Goal: Task Accomplishment & Management: Complete application form

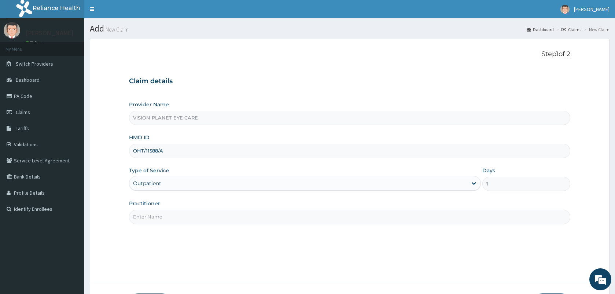
click at [193, 216] on input "Practitioner" at bounding box center [349, 217] width 441 height 14
type input "DR NDIDI="
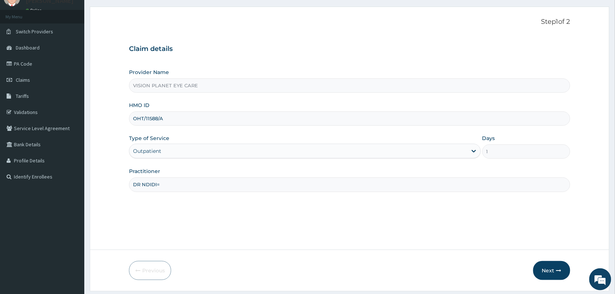
scroll to position [54, 0]
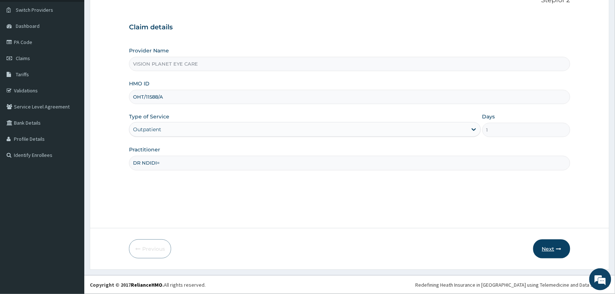
click at [552, 254] on button "Next" at bounding box center [551, 248] width 37 height 19
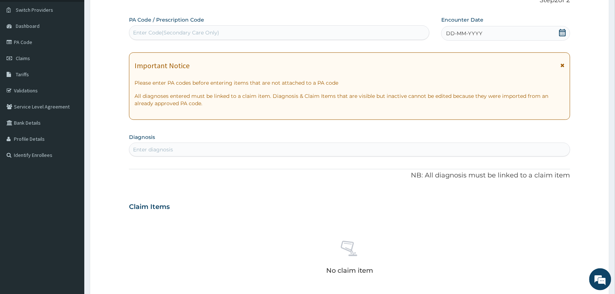
click at [479, 36] on span "DD-MM-YYYY" at bounding box center [464, 33] width 36 height 7
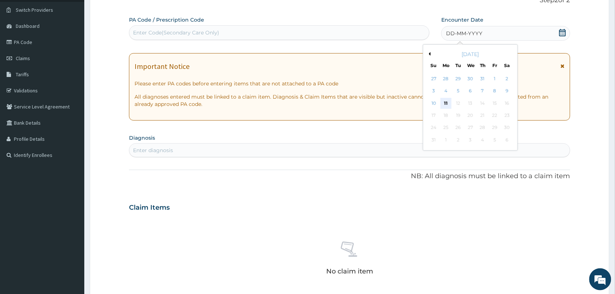
click at [446, 103] on div "11" at bounding box center [446, 103] width 11 height 11
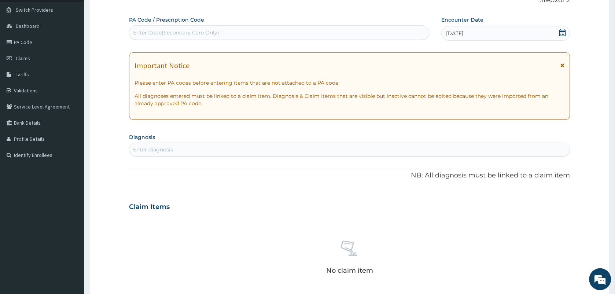
paste input "PA/A907D5"
type input "PA/A907D5"
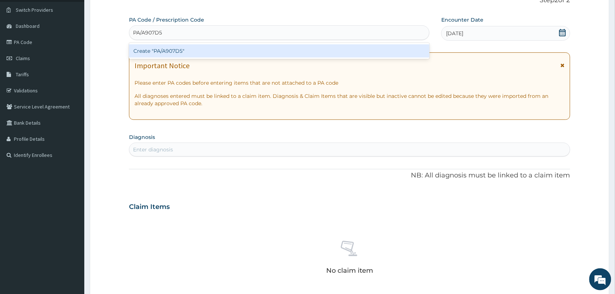
click at [186, 53] on div "Create "PA/A907D5"" at bounding box center [279, 50] width 301 height 13
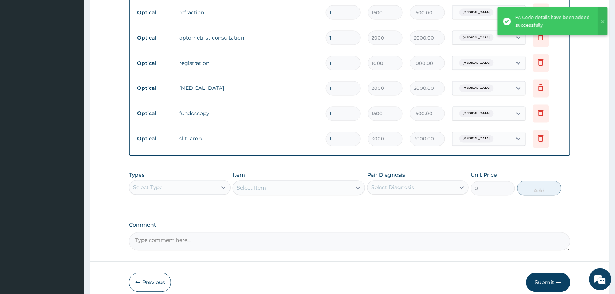
scroll to position [376, 0]
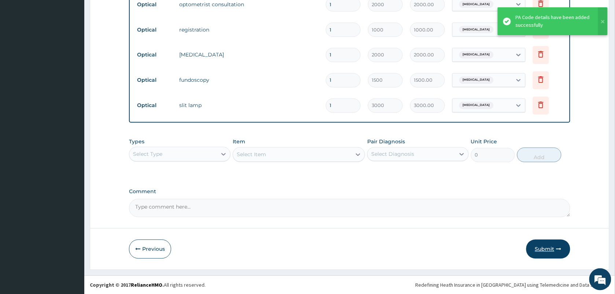
click at [551, 250] on button "Submit" at bounding box center [548, 249] width 44 height 19
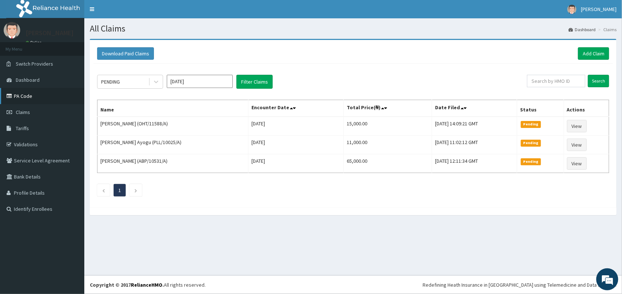
click at [25, 98] on link "PA Code" at bounding box center [42, 96] width 84 height 16
click at [598, 48] on link "Add Claim" at bounding box center [593, 53] width 31 height 12
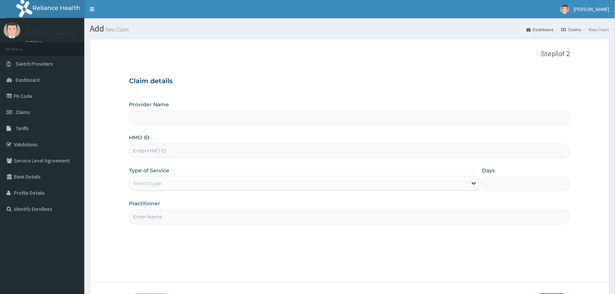
click at [168, 146] on input "HMO ID" at bounding box center [349, 151] width 441 height 14
type input "VISION PLANET EYE CARE"
type input "HTH/10011/A"
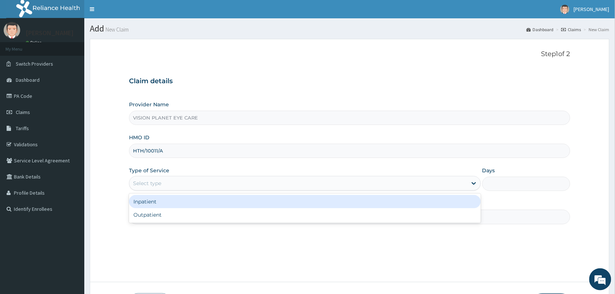
click at [201, 218] on div "Outpatient" at bounding box center [305, 214] width 352 height 13
type input "1"
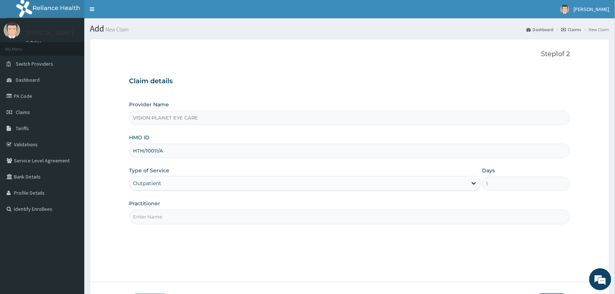
click at [189, 220] on input "Practitioner" at bounding box center [349, 217] width 441 height 14
type input "DR NDIDI="
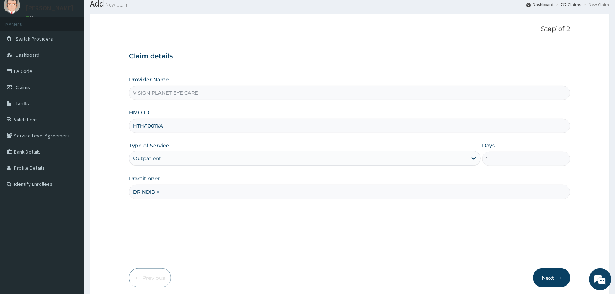
scroll to position [54, 0]
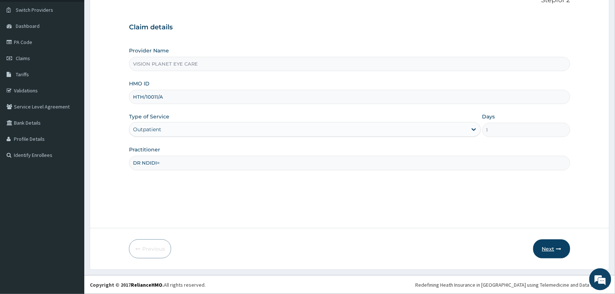
click at [554, 249] on button "Next" at bounding box center [551, 248] width 37 height 19
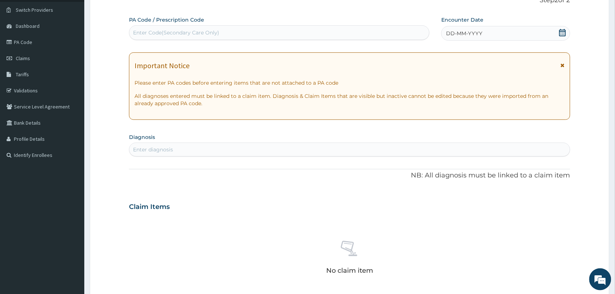
click at [562, 30] on icon at bounding box center [562, 32] width 7 height 7
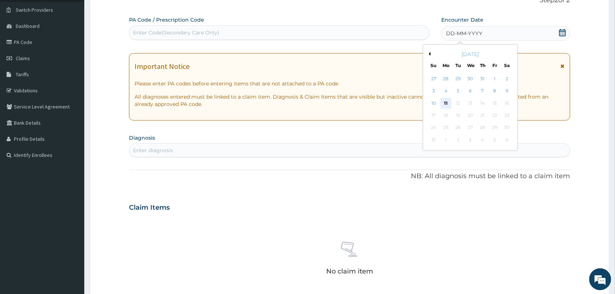
click at [445, 106] on div "11" at bounding box center [446, 103] width 11 height 11
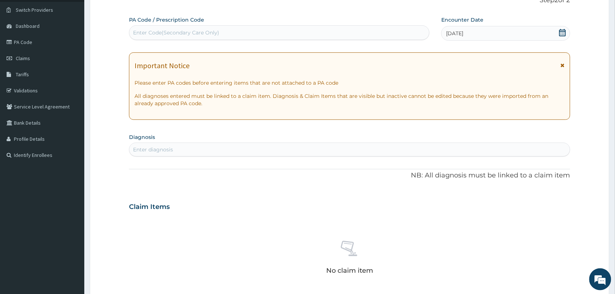
paste input "PA/720F85"
type input "PA/720F85"
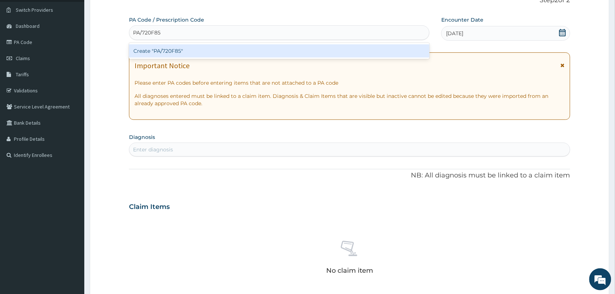
click at [188, 50] on div "Create "PA/720F85"" at bounding box center [279, 50] width 301 height 13
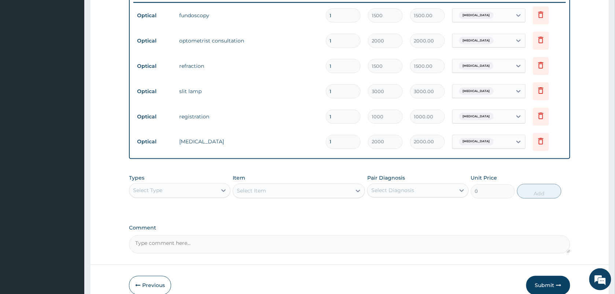
scroll to position [325, 0]
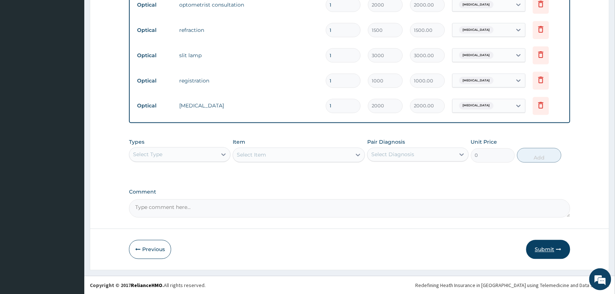
click at [549, 250] on button "Submit" at bounding box center [548, 249] width 44 height 19
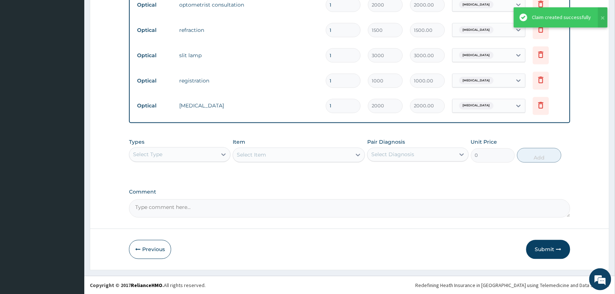
click at [560, 15] on div "Claim created successfully" at bounding box center [561, 18] width 59 height 8
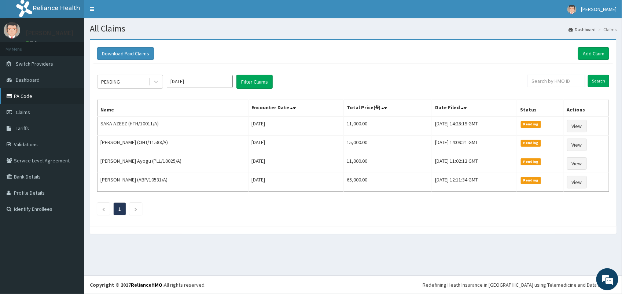
click at [35, 97] on link "PA Code" at bounding box center [42, 96] width 84 height 16
click at [38, 98] on link "PA Code" at bounding box center [42, 96] width 84 height 16
